Goal: Task Accomplishment & Management: Complete application form

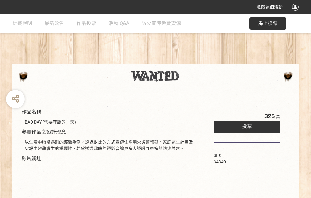
click at [296, 13] on div "收藏這個活動" at bounding box center [155, 7] width 311 height 14
click at [193, 61] on div "作品名稱 BAD DAY (需要守護的一天) 參賽作品之設計理念 以生活中時常遇到的經驗為例，透過對比的方式宣傳住宅用火災警報器、家庭逃生計畫及火場中避難求生…" at bounding box center [155, 143] width 311 height 259
click at [246, 125] on span "投票" at bounding box center [247, 126] width 10 height 6
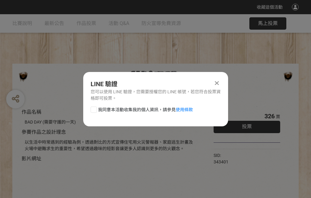
click at [93, 108] on div at bounding box center [94, 109] width 6 height 6
checkbox input "true"
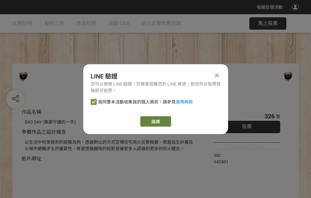
click at [155, 121] on link "繼續" at bounding box center [155, 121] width 31 height 10
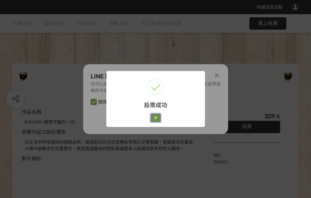
click at [154, 117] on button "好" at bounding box center [156, 118] width 10 height 9
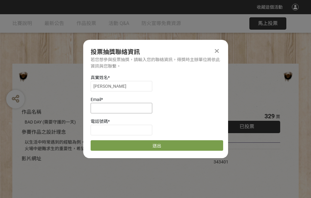
click at [123, 108] on input at bounding box center [122, 108] width 62 height 10
type input "[EMAIL_ADDRESS][DOMAIN_NAME]"
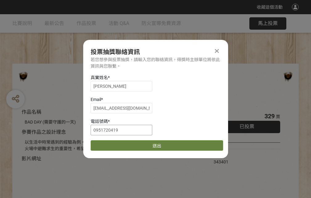
type input "0951720419"
click at [108, 143] on button "送出" at bounding box center [157, 145] width 133 height 10
